Goal: Information Seeking & Learning: Find specific page/section

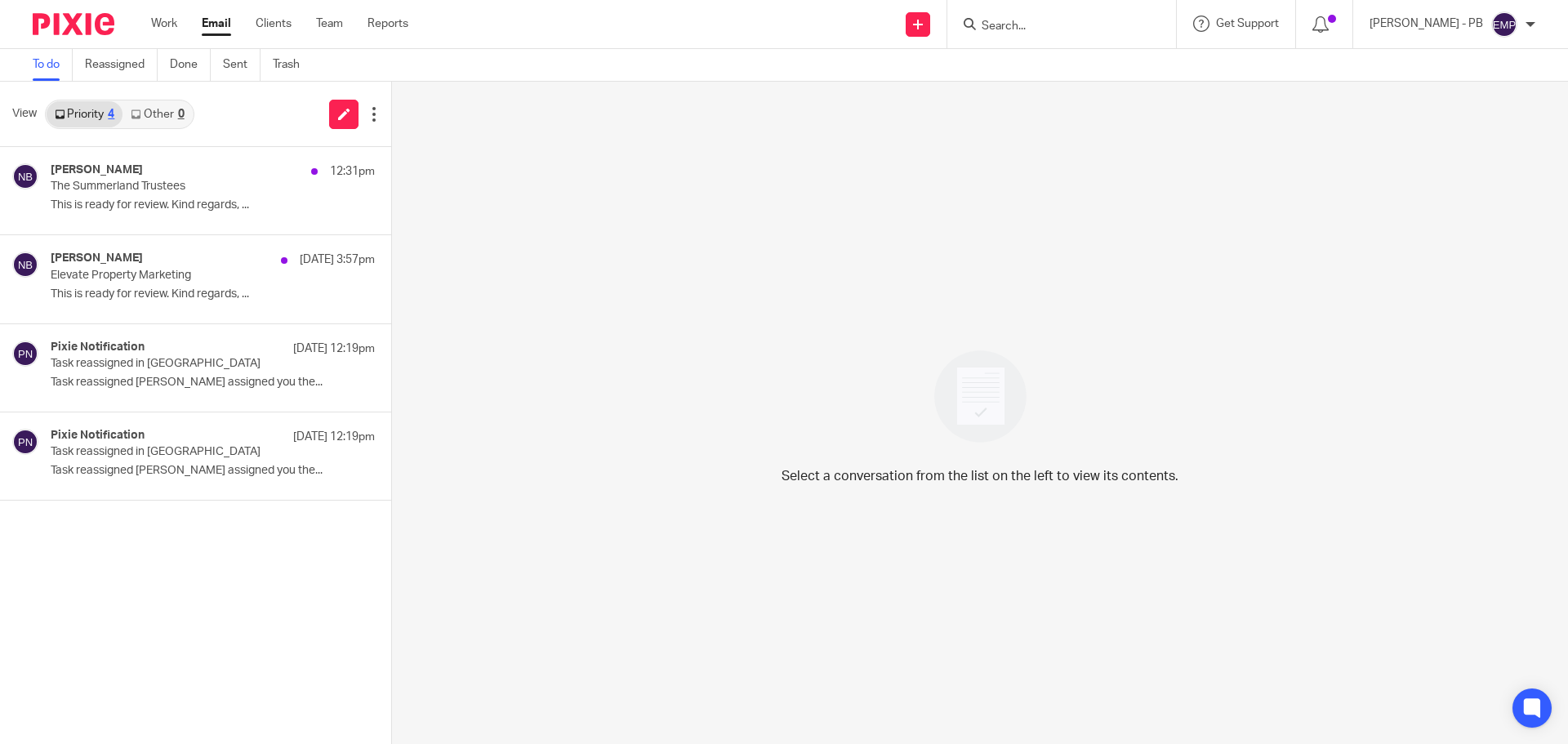
click at [213, 20] on link "Email" at bounding box center [216, 23] width 29 height 16
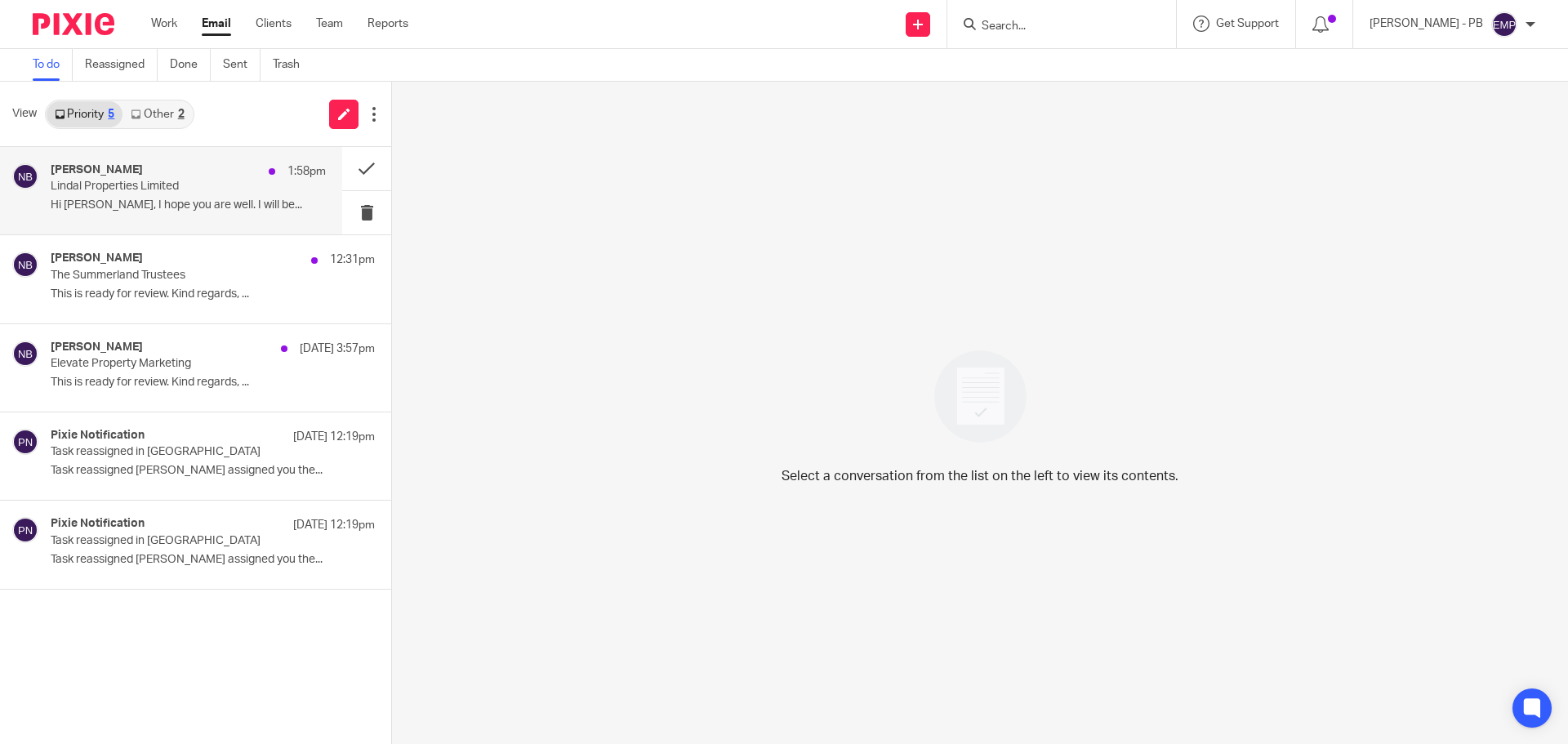
click at [144, 183] on p "Lindal Properties Limited" at bounding box center [160, 186] width 220 height 14
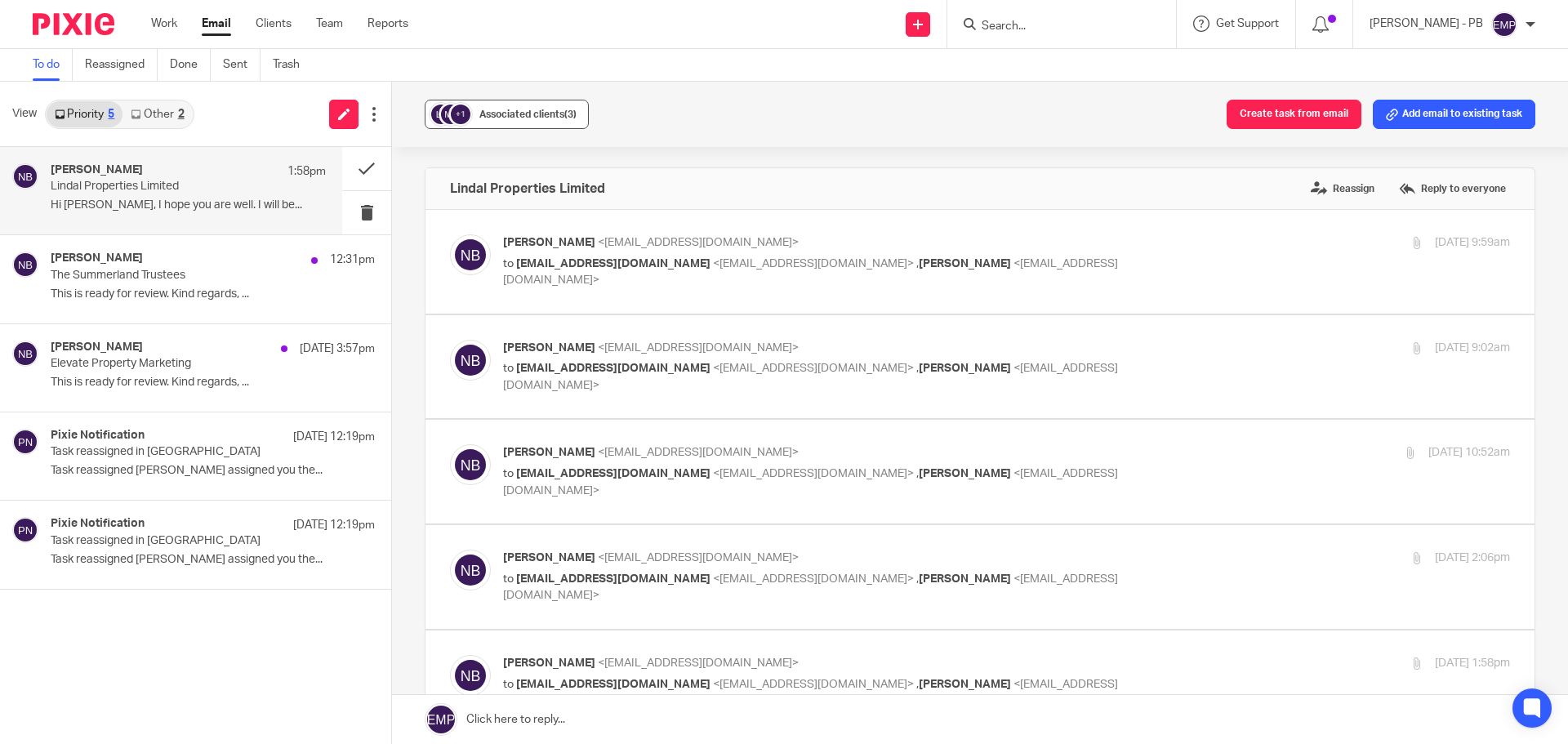
click at [531, 117] on span "Associated clients (3)" at bounding box center [528, 113] width 97 height 9
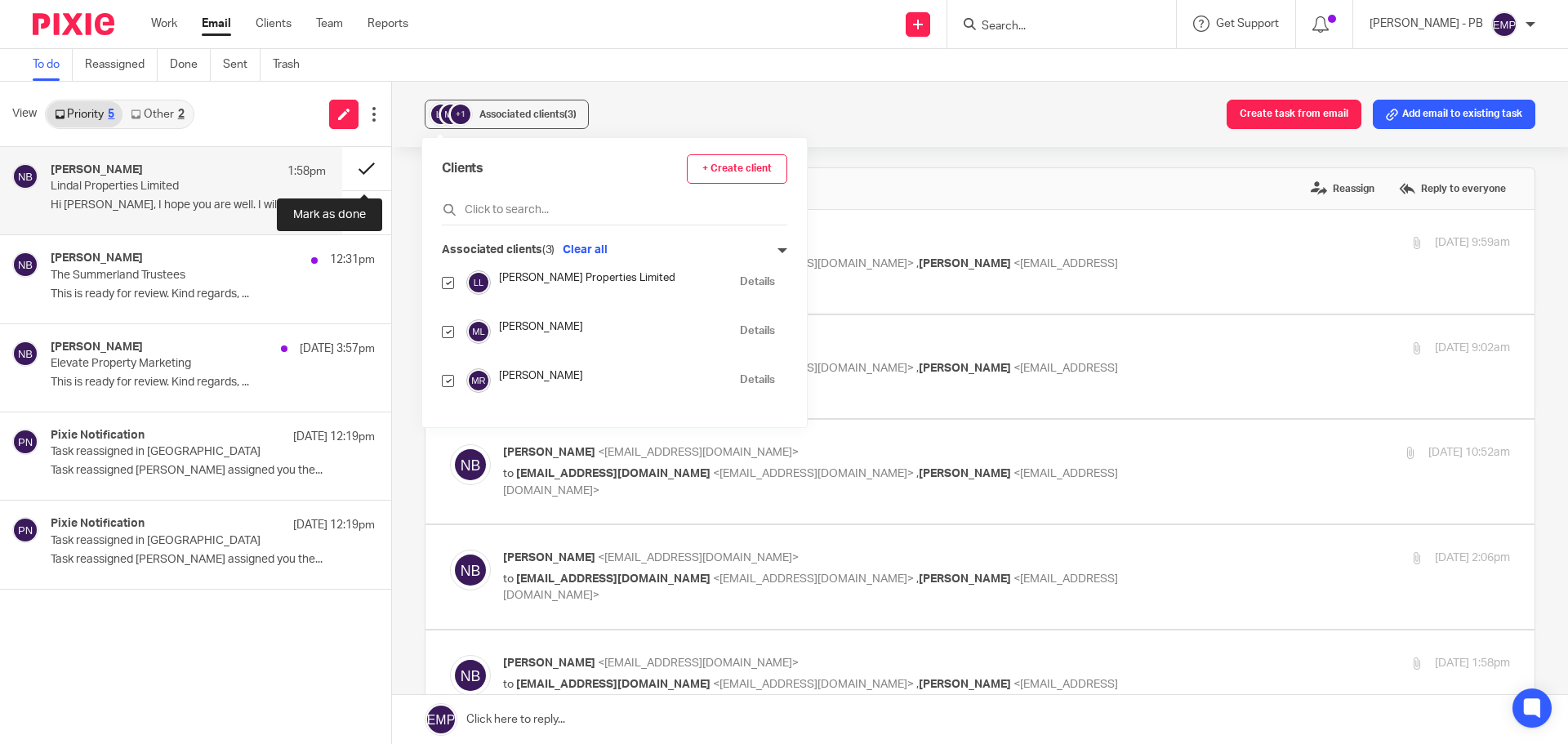
click at [353, 171] on button at bounding box center [366, 168] width 49 height 44
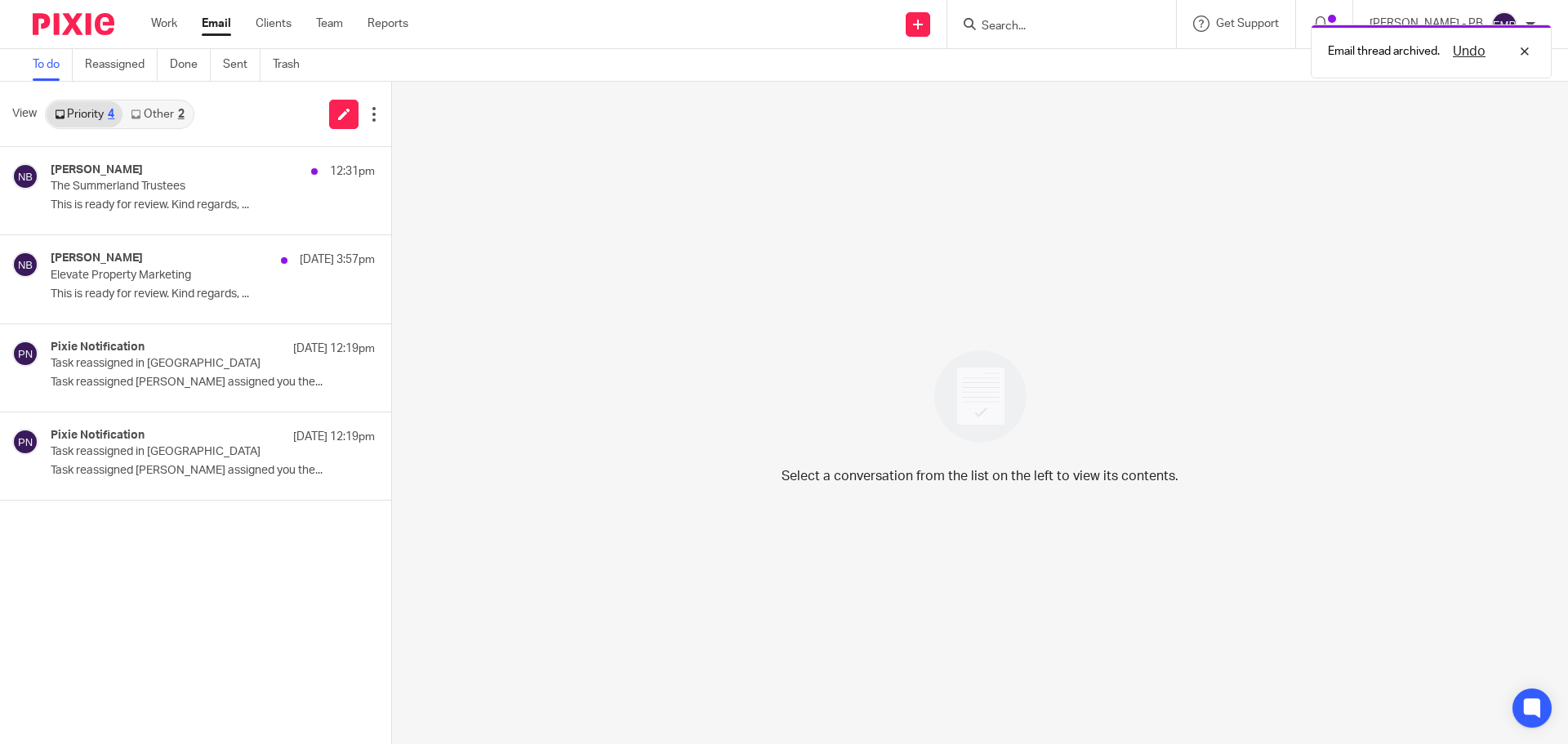
click at [154, 118] on link "Other 2" at bounding box center [157, 114] width 69 height 26
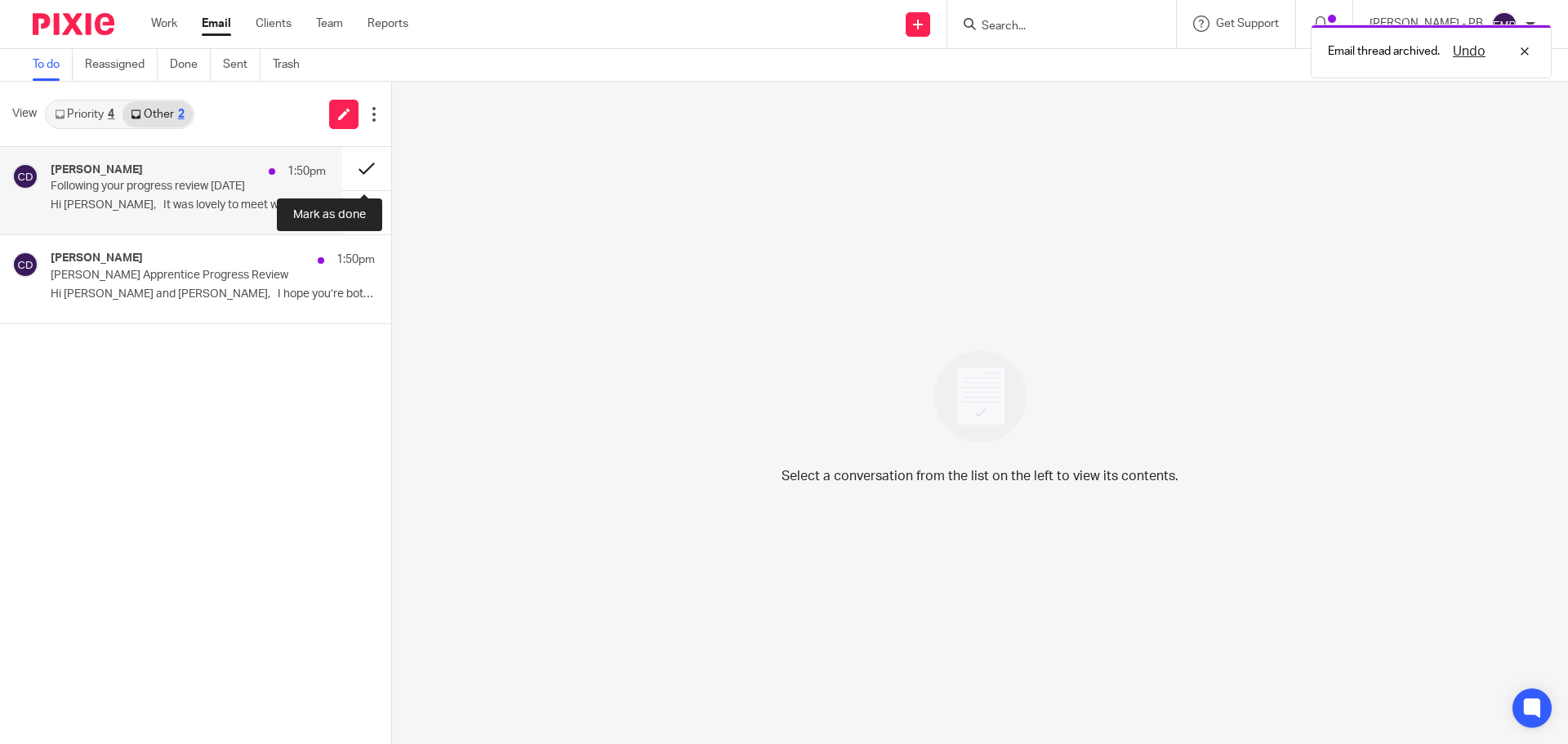
click at [359, 166] on button at bounding box center [366, 168] width 49 height 44
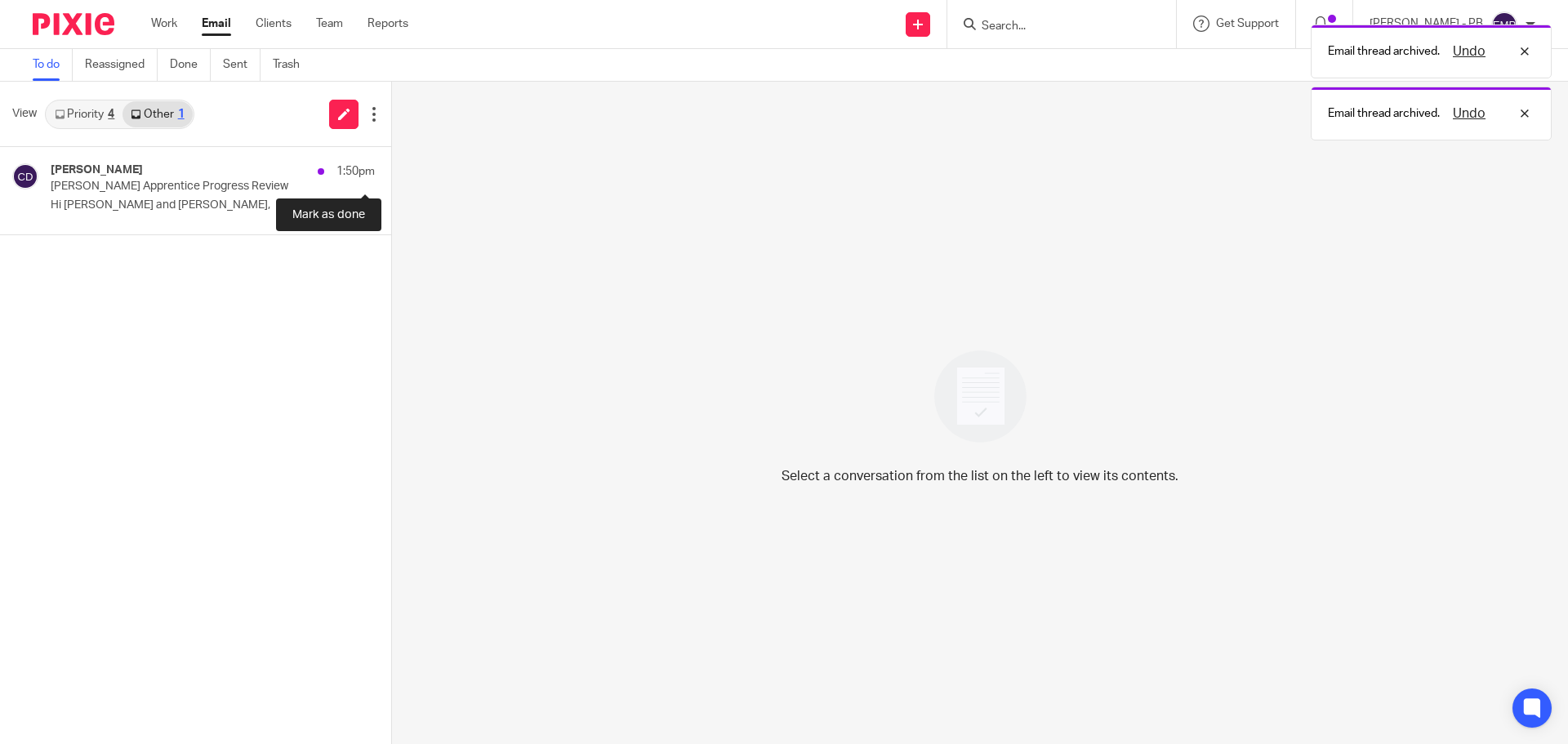
click at [391, 166] on button at bounding box center [397, 168] width 13 height 44
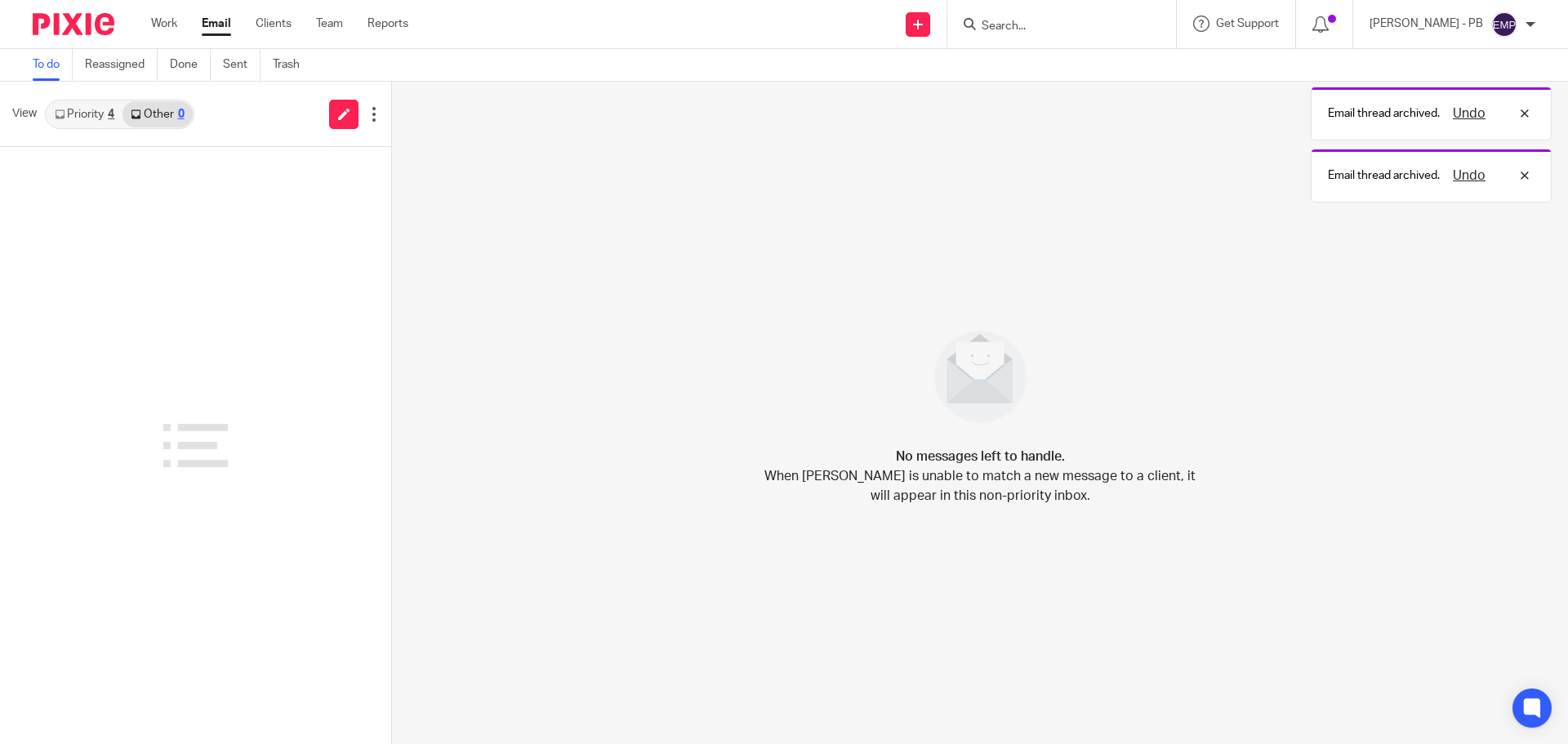
click at [111, 112] on div "4" at bounding box center [111, 113] width 7 height 11
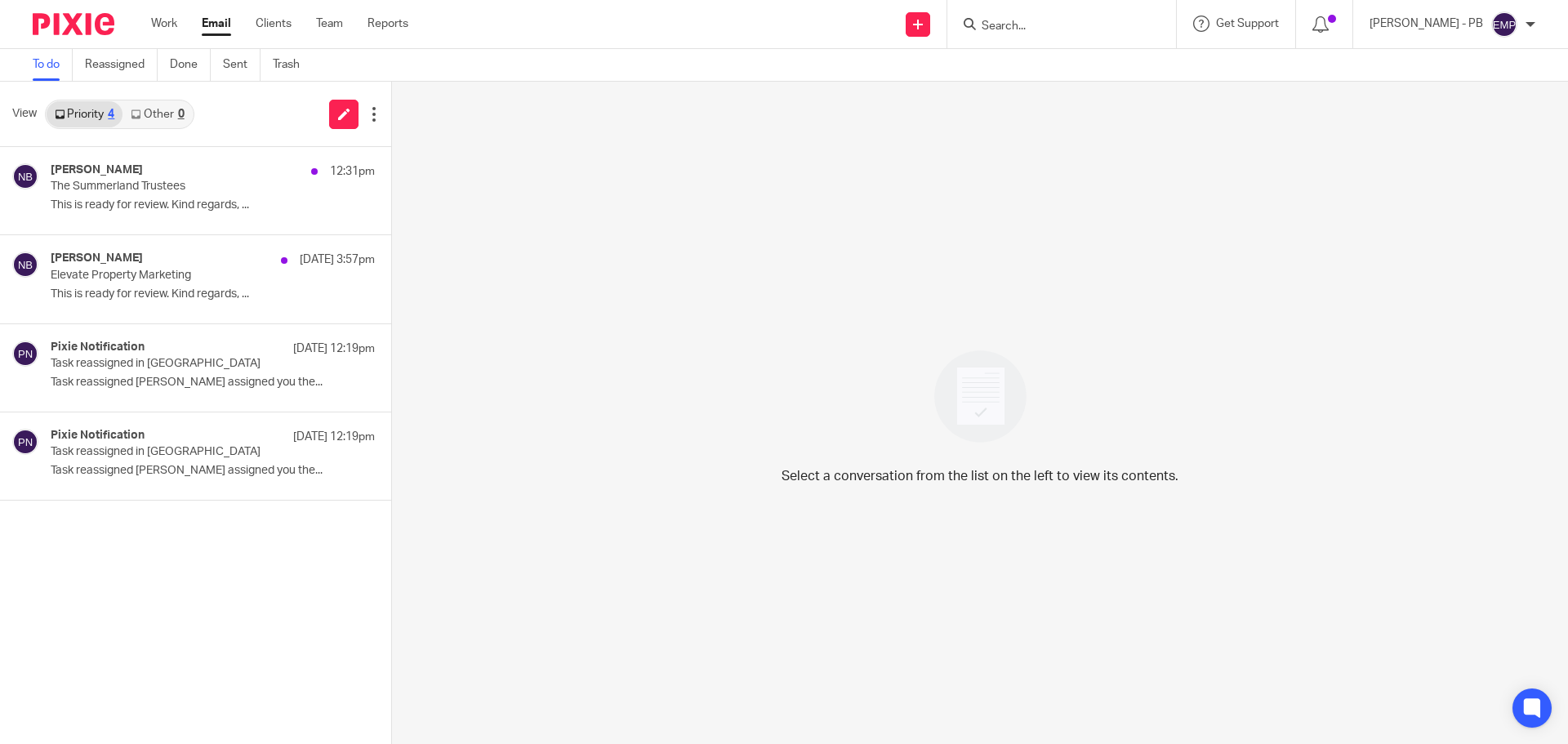
click at [1064, 23] on input "Search" at bounding box center [1053, 26] width 147 height 15
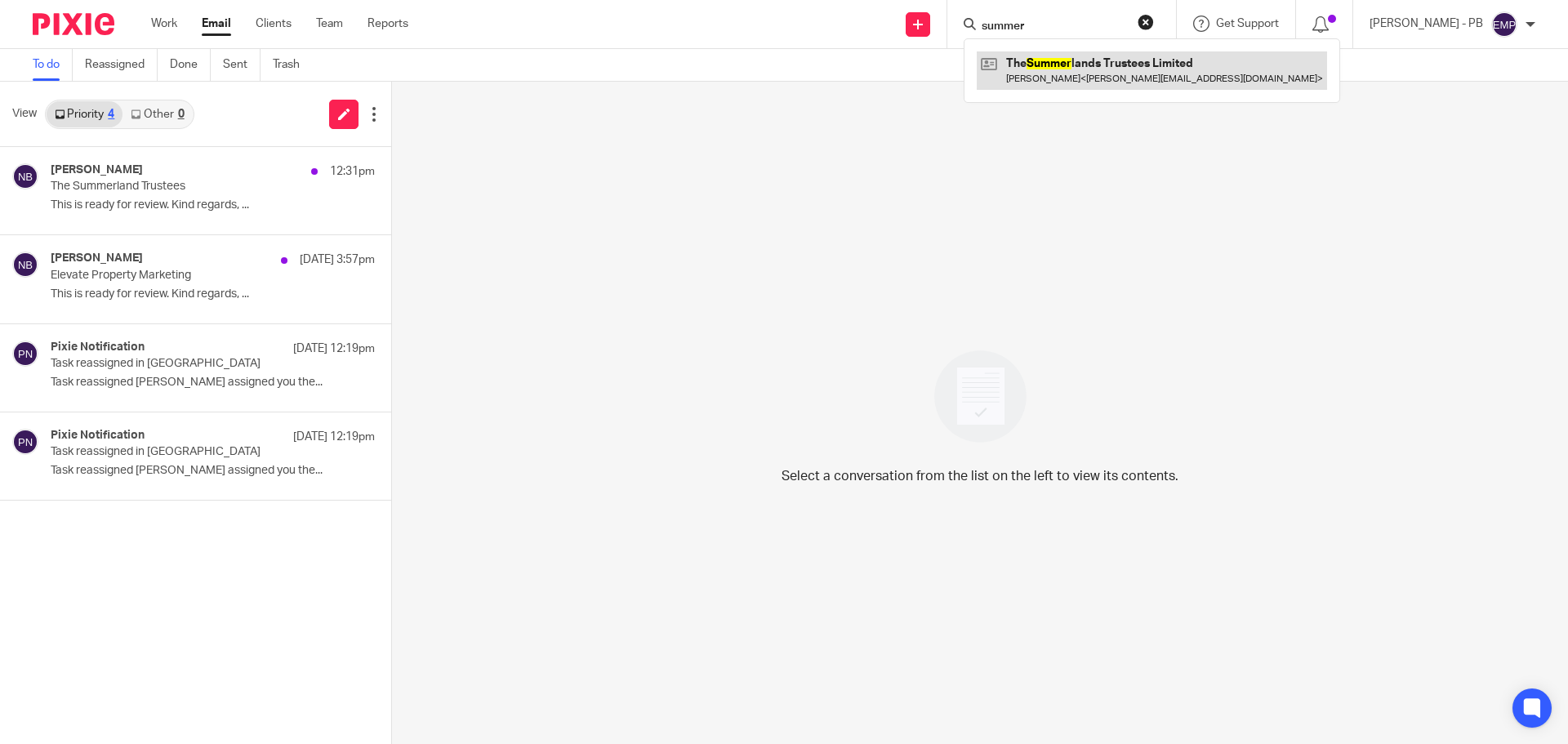
type input "summer"
click at [1150, 82] on link at bounding box center [1151, 70] width 350 height 38
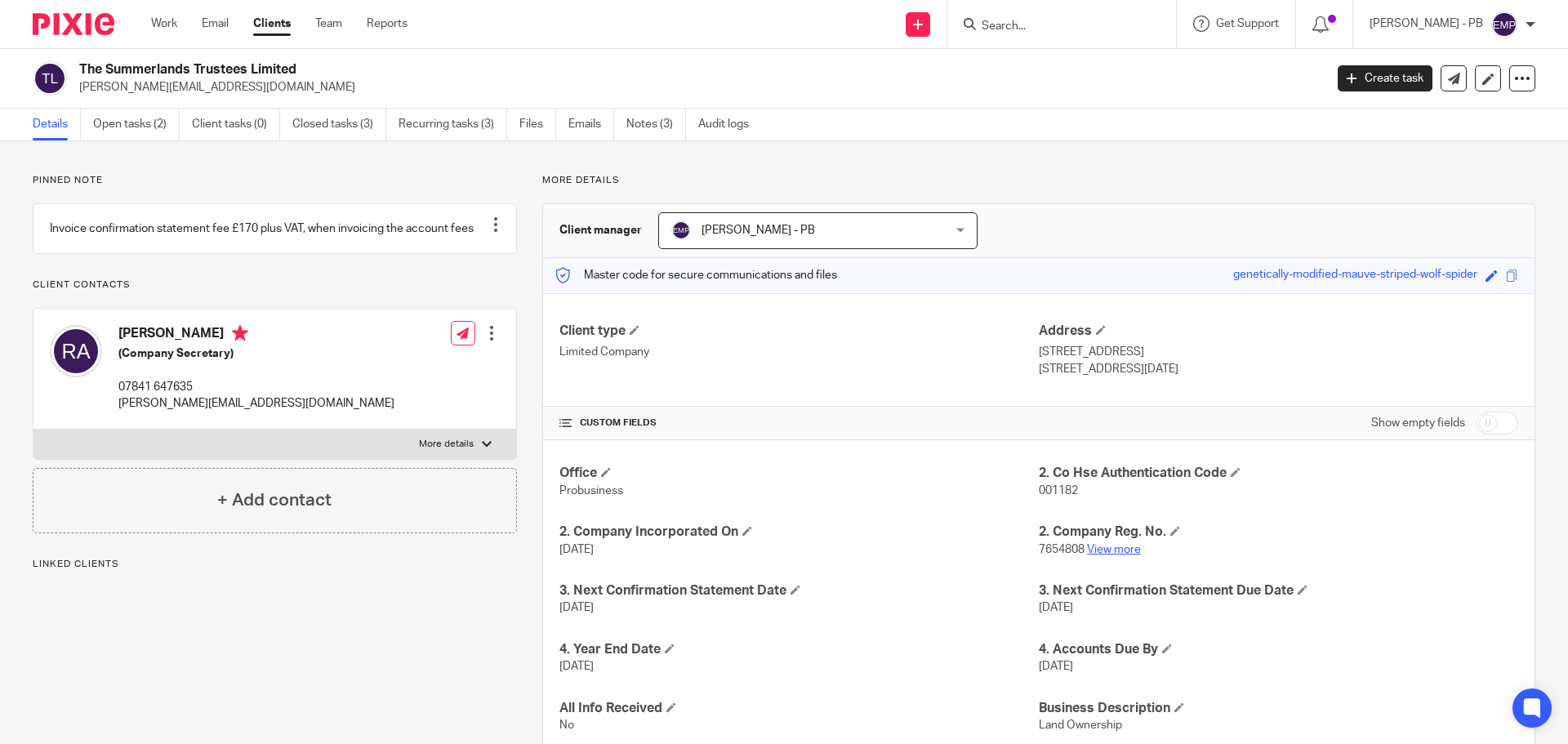
click at [1111, 554] on link "View more" at bounding box center [1113, 549] width 54 height 11
